Goal: Information Seeking & Learning: Learn about a topic

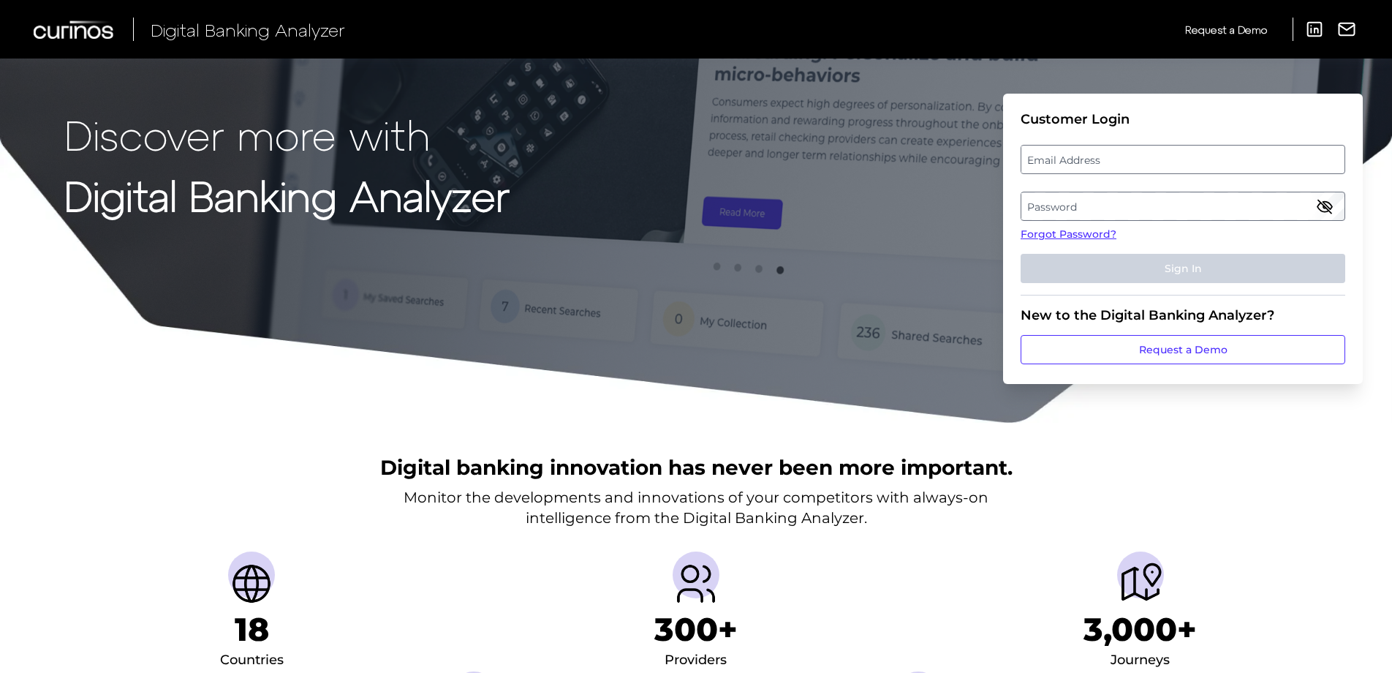
click at [1116, 155] on label "Email Address" at bounding box center [1182, 159] width 322 height 26
click at [1116, 155] on input "email" at bounding box center [1183, 159] width 325 height 29
type input "kristine.w.clark@wellsfargo.com"
click at [1167, 205] on label "Password" at bounding box center [1182, 206] width 322 height 26
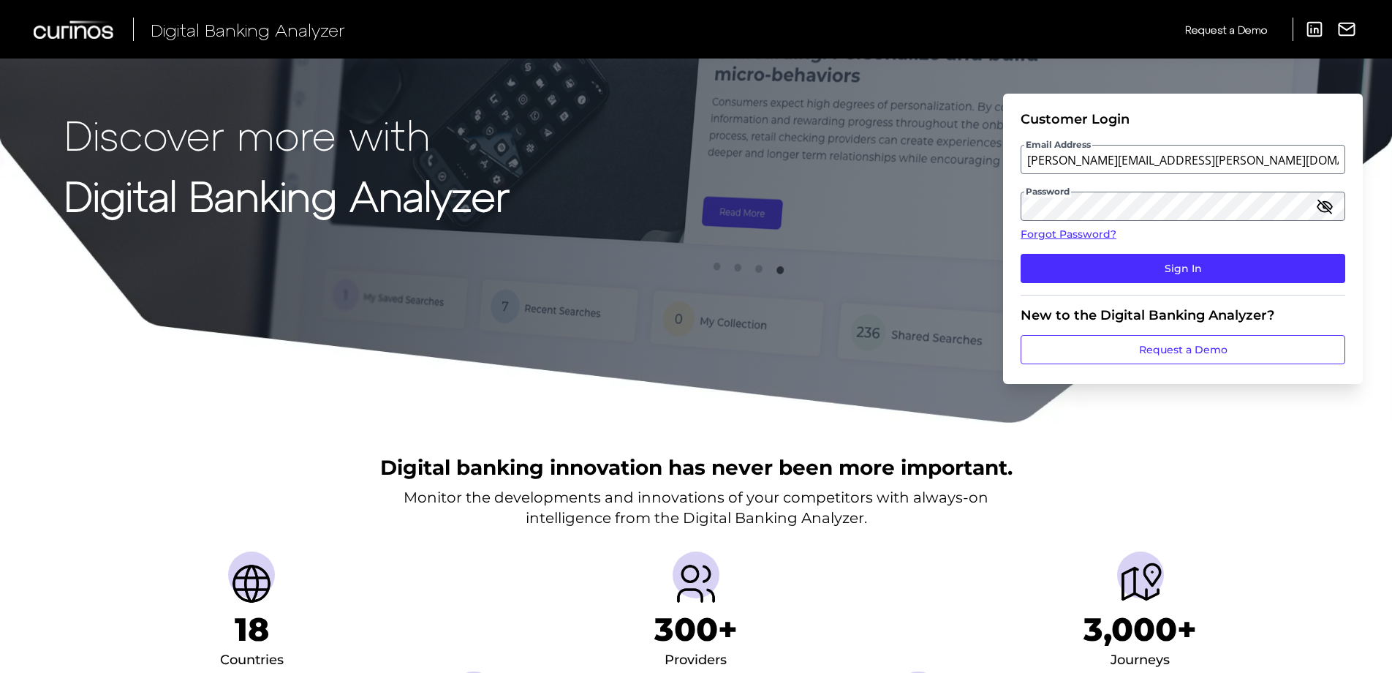
click at [1328, 211] on icon "button" at bounding box center [1324, 206] width 15 height 10
click at [1021, 254] on button "Sign In" at bounding box center [1183, 268] width 325 height 29
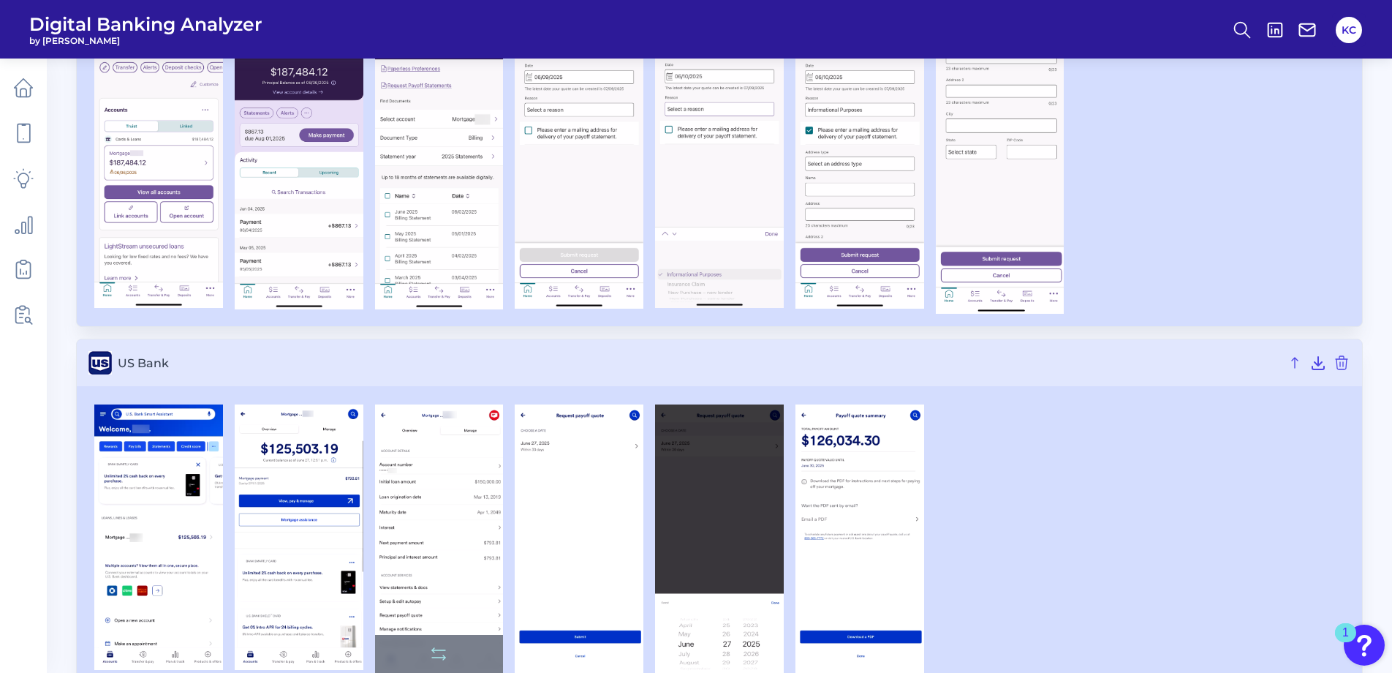
scroll to position [3690, 0]
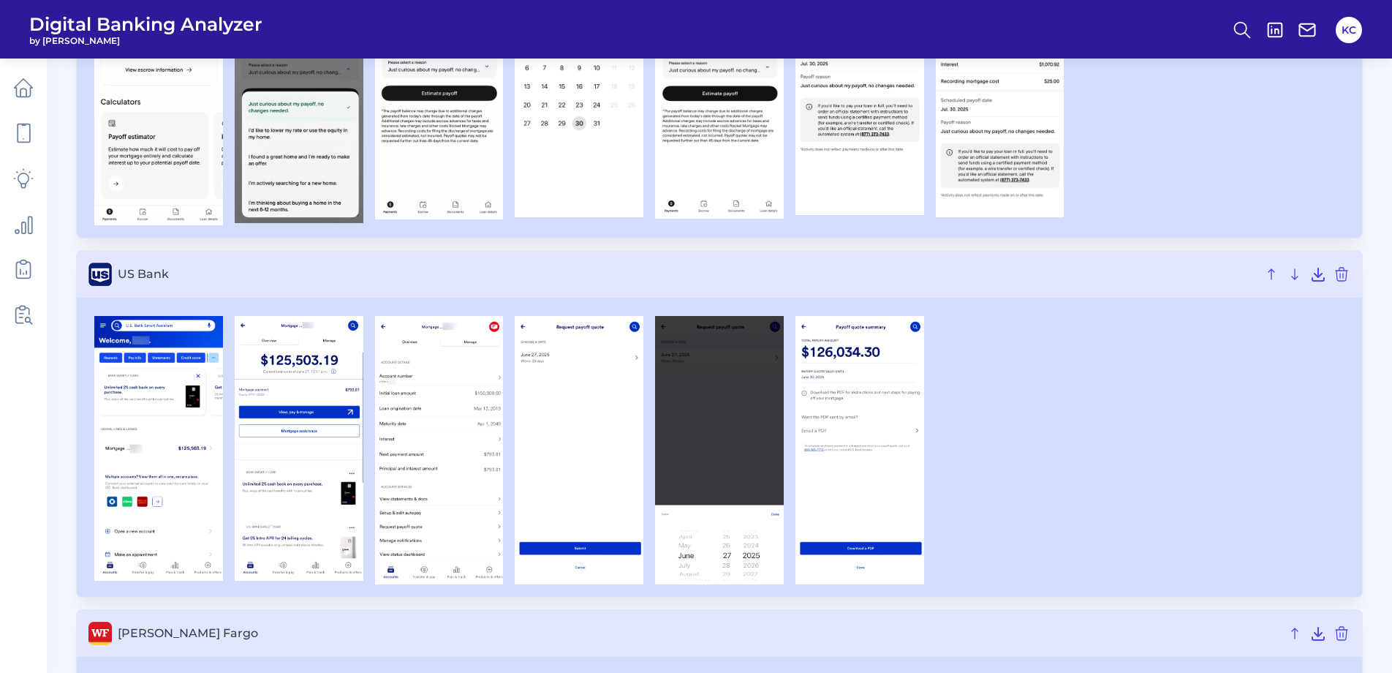
scroll to position [1972, 0]
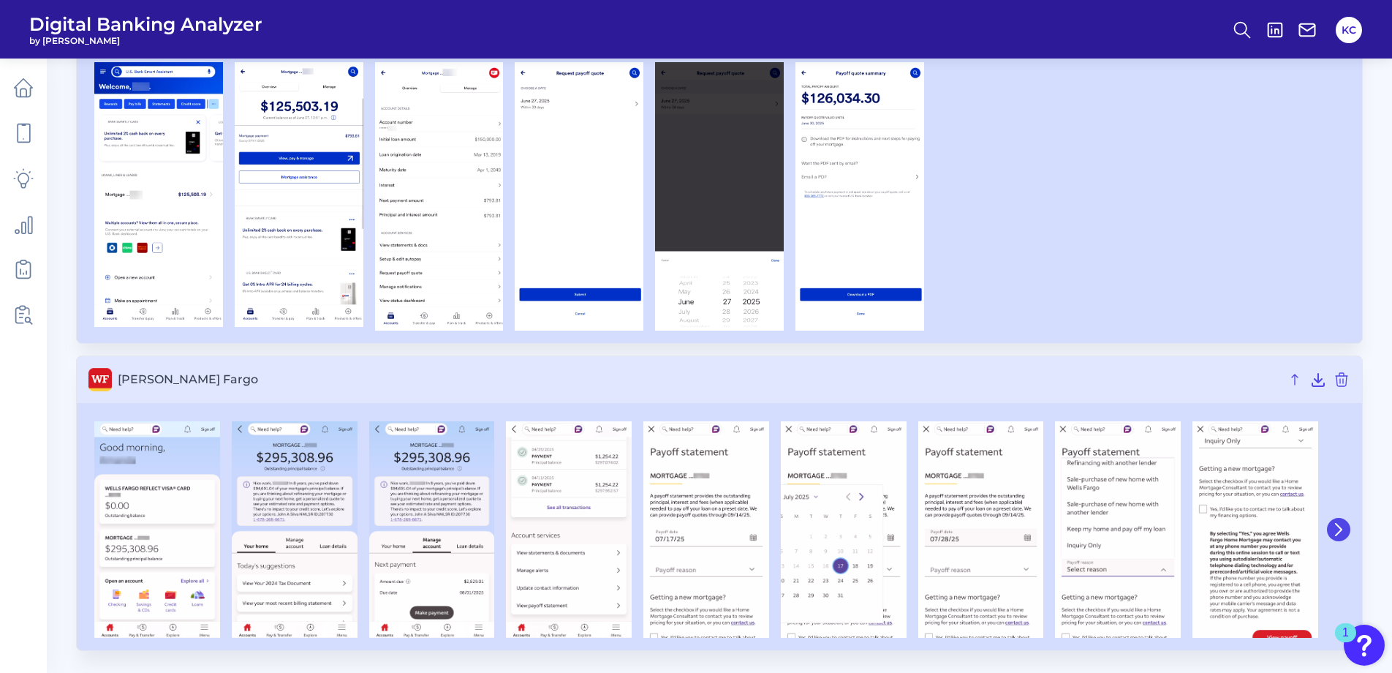
click at [1337, 536] on button at bounding box center [1338, 529] width 23 height 23
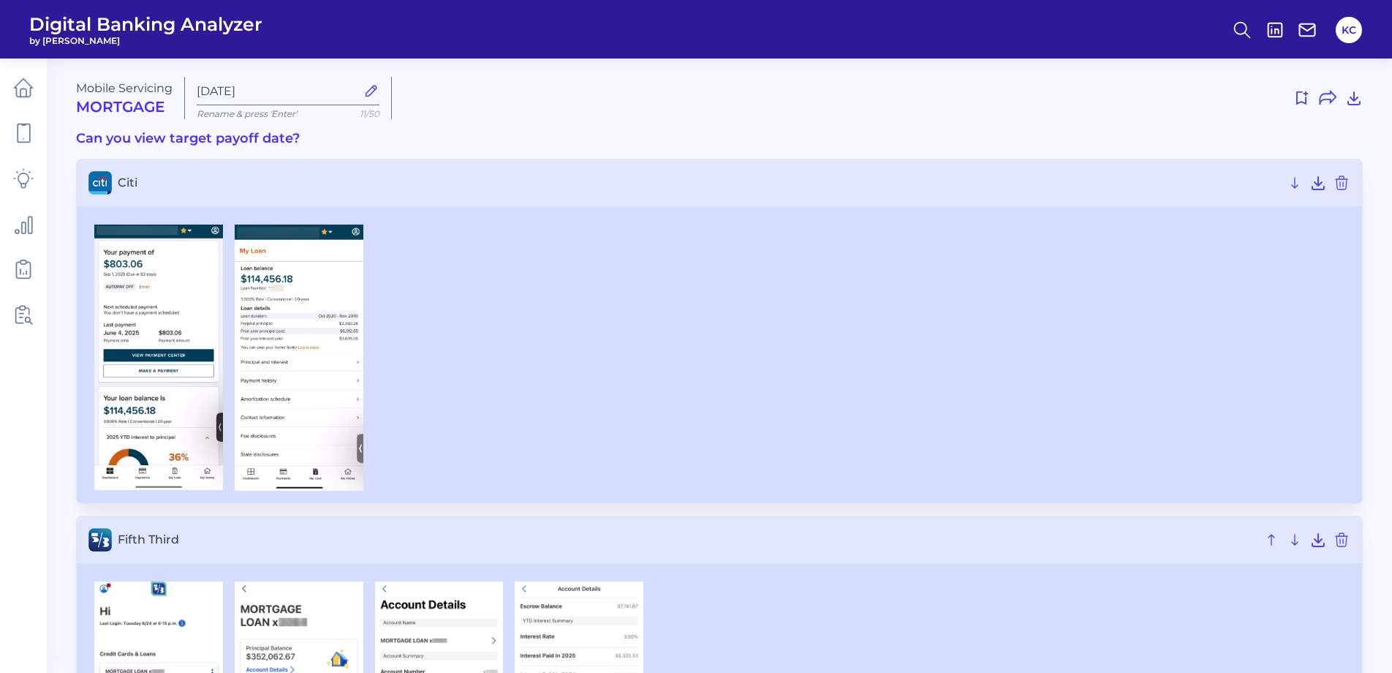
scroll to position [4720, 0]
